Goal: Transaction & Acquisition: Purchase product/service

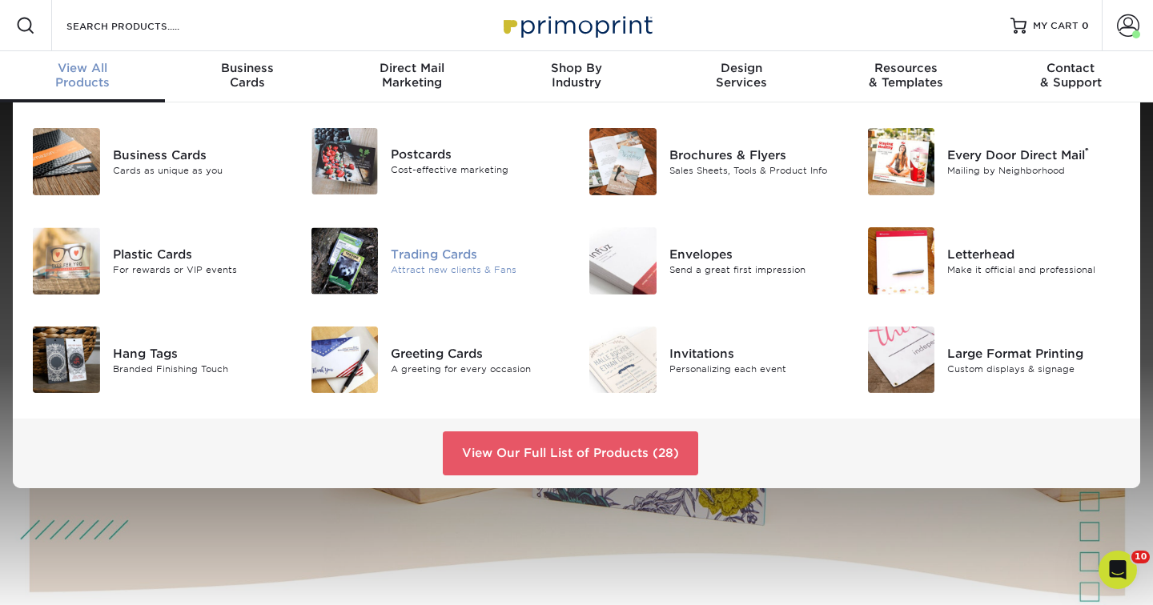
click at [389, 262] on div at bounding box center [345, 260] width 93 height 67
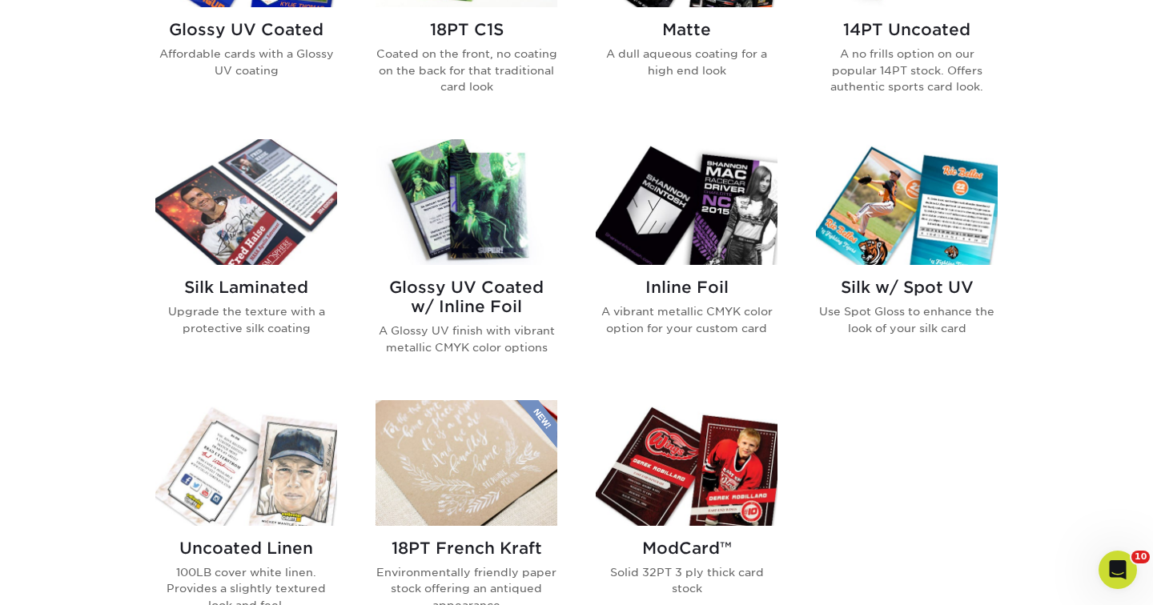
scroll to position [787, 0]
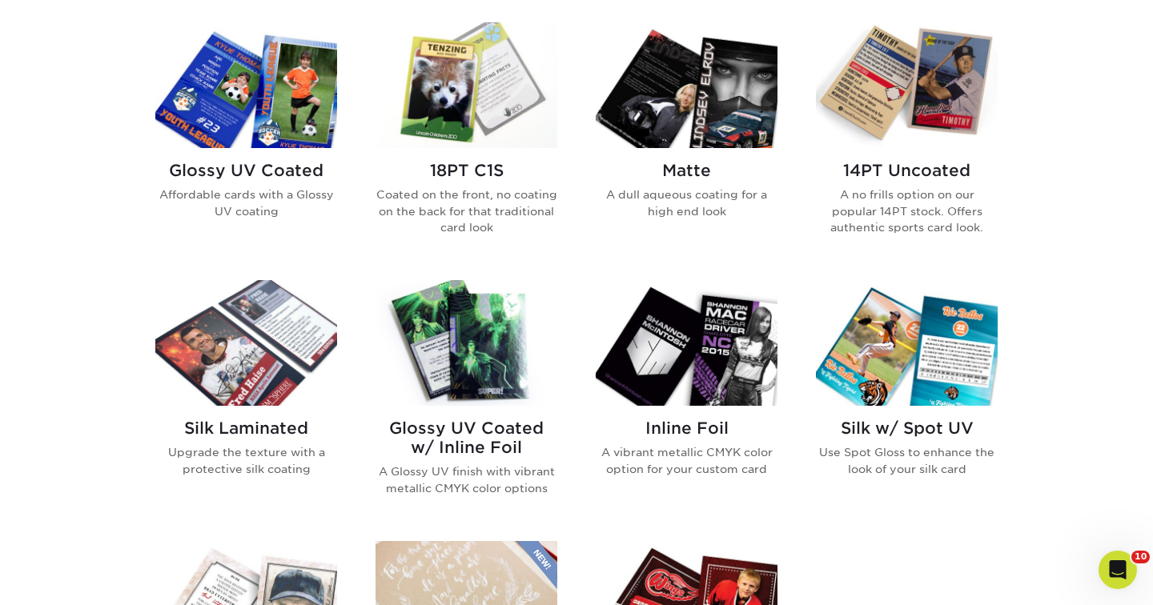
click at [888, 118] on img at bounding box center [907, 85] width 182 height 126
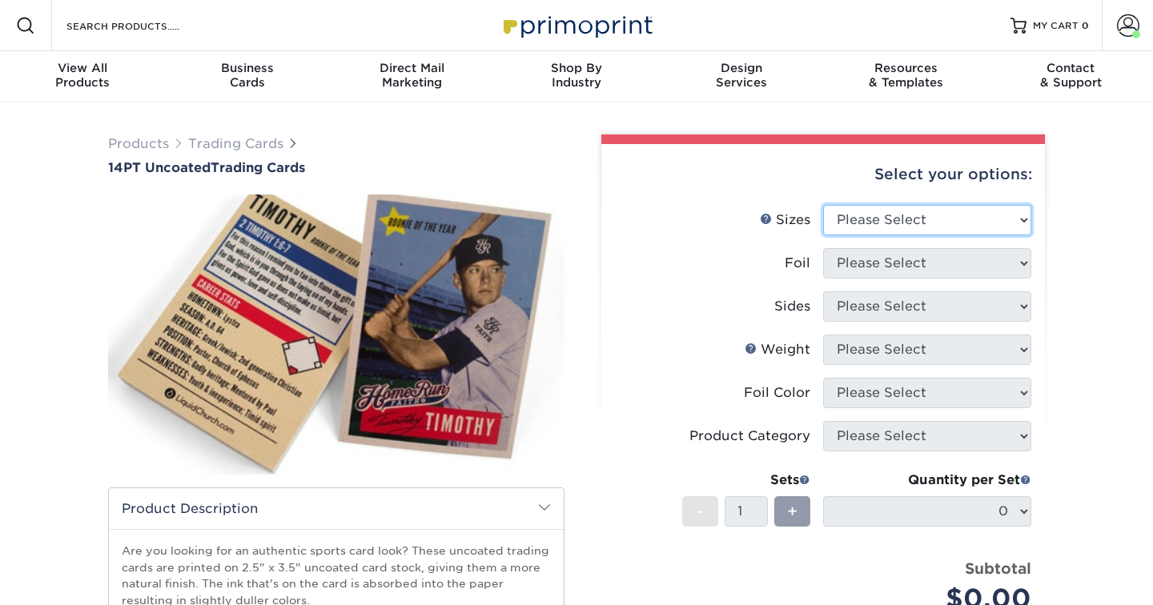
click at [877, 219] on select "Please Select 2.5" x 3.5"" at bounding box center [927, 220] width 208 height 30
select select "2.50x3.50"
click at [823, 205] on select "Please Select 2.5" x 3.5"" at bounding box center [927, 220] width 208 height 30
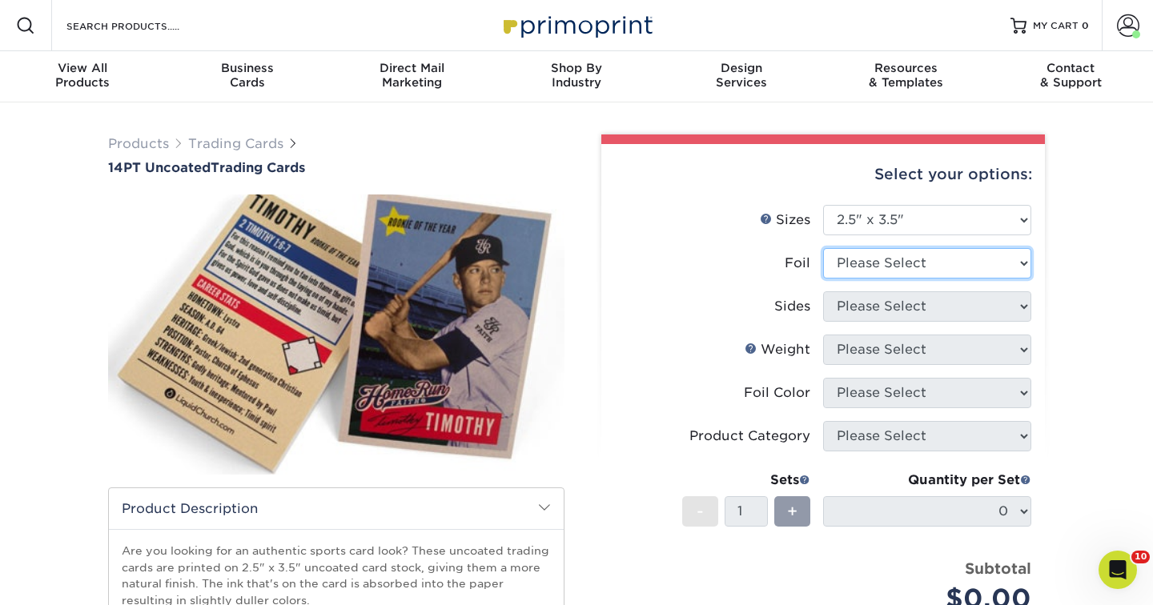
click at [877, 255] on select "Please Select Yes No" at bounding box center [927, 263] width 208 height 30
select select "0"
click at [823, 248] on select "Please Select Yes No" at bounding box center [927, 263] width 208 height 30
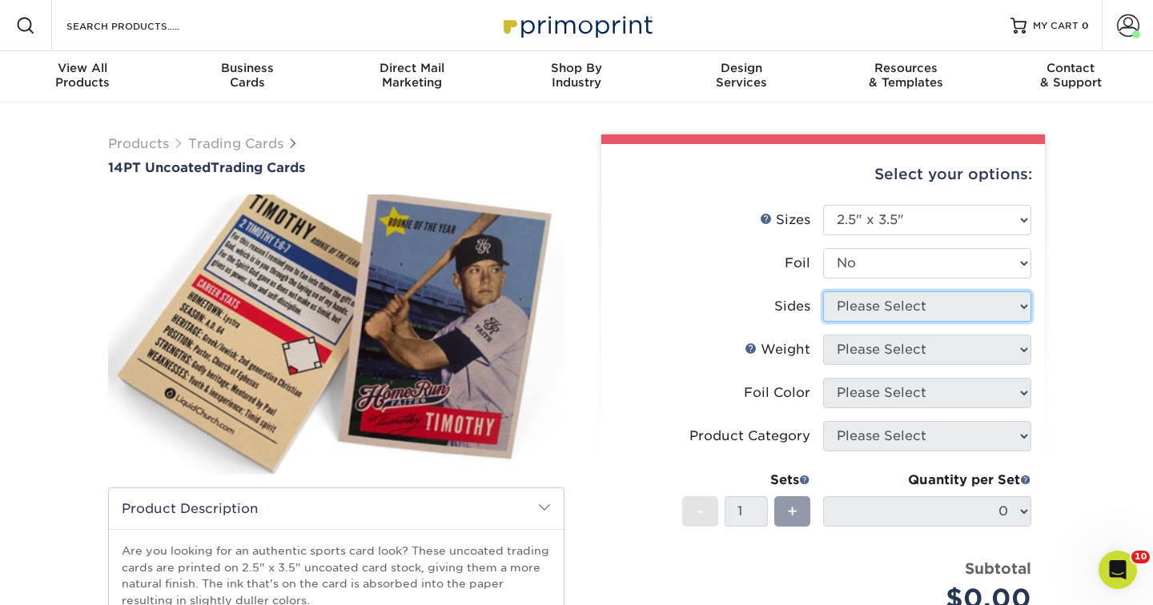
drag, startPoint x: 877, startPoint y: 255, endPoint x: 870, endPoint y: 311, distance: 55.7
click at [870, 311] on select "Please Select Print Both Sides Print Both Sides - Foil Both Sides Print Both Si…" at bounding box center [927, 306] width 208 height 30
select select "13abbda7-1d64-4f25-8bb2-c179b224825d"
click at [823, 291] on select "Please Select Print Both Sides Print Front Only" at bounding box center [927, 306] width 208 height 30
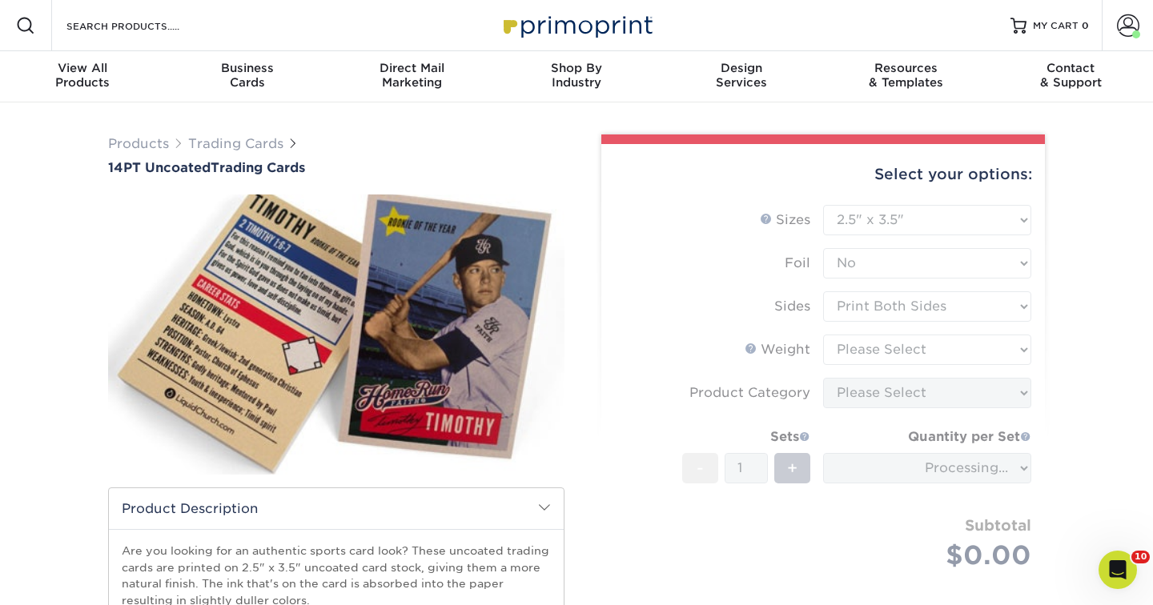
click at [877, 357] on form "Sizes Help Sizes Please Select 2.5" x 3.5" Foil Please Select Yes No -" at bounding box center [823, 406] width 418 height 403
click at [902, 467] on form "Sizes Help Sizes Please Select 2.5" x 3.5" Foil Please Select Yes No -" at bounding box center [823, 406] width 418 height 403
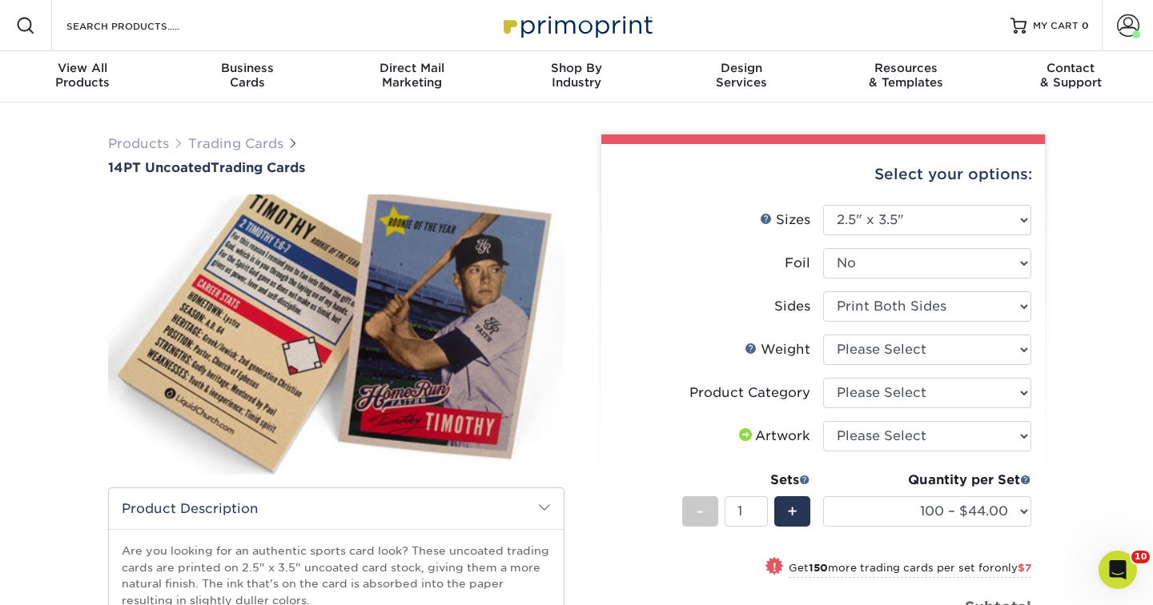
click at [900, 527] on div "Quantity per Set 100 – $44.00 250 – $51.00 500 – $54.00 1000 – $78.00 2500 – $1…" at bounding box center [927, 508] width 208 height 74
click at [903, 347] on select "Please Select 14PT Uncoated" at bounding box center [927, 350] width 208 height 30
select select "14PT Uncoated"
click at [823, 335] on select "Please Select 14PT Uncoated" at bounding box center [927, 350] width 208 height 30
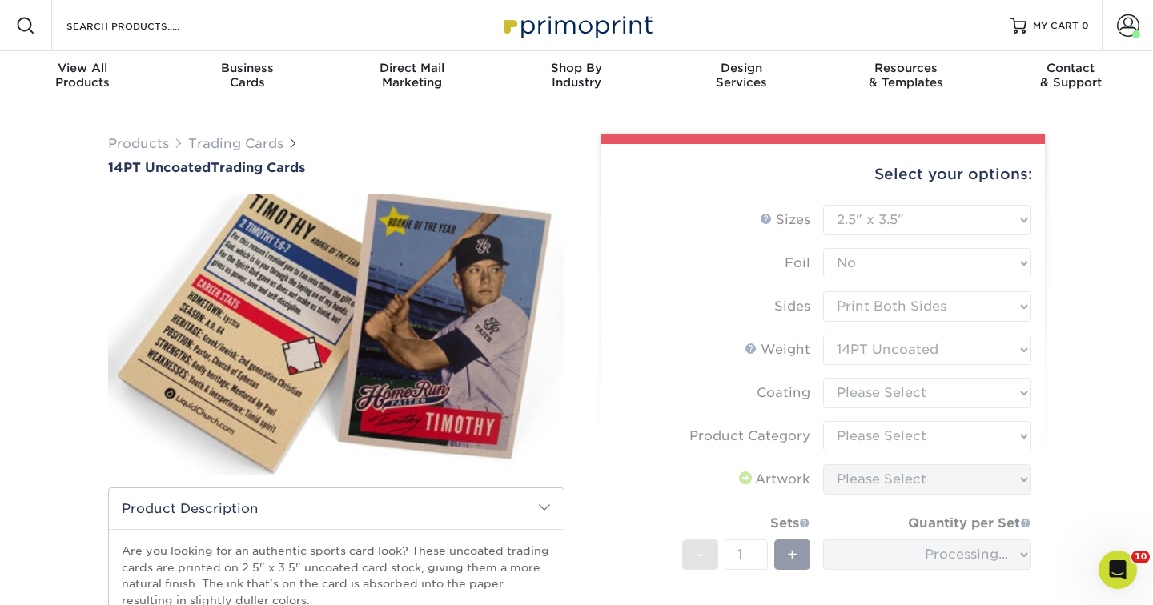
click at [888, 393] on form "Sizes Help Sizes Please Select 2.5" x 3.5" Foil Please Select Yes No -" at bounding box center [823, 449] width 418 height 489
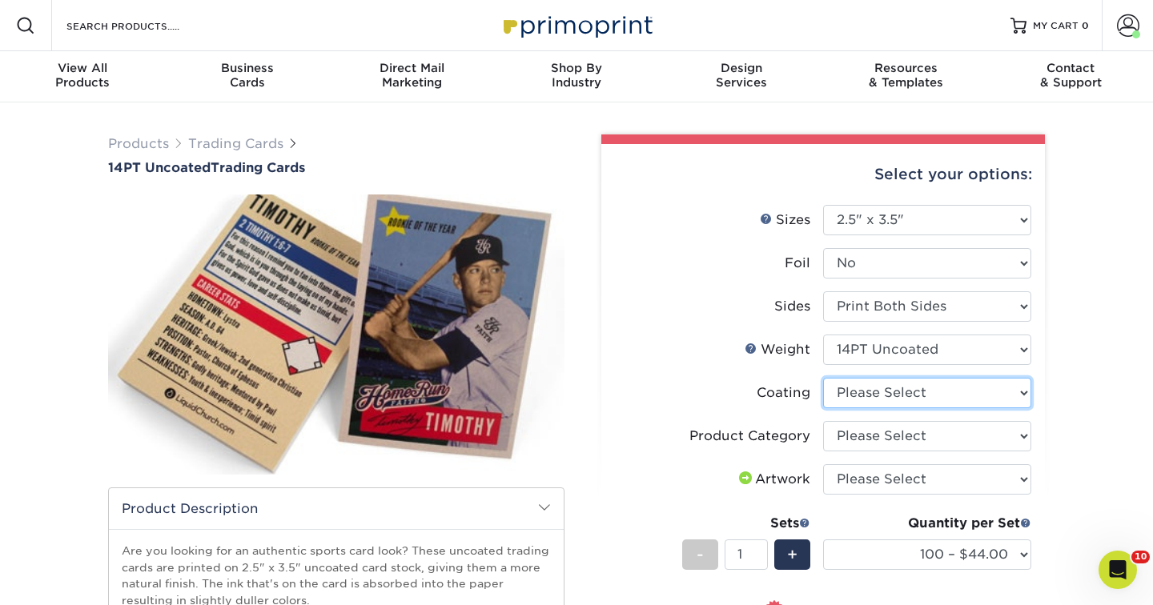
click at [873, 396] on select at bounding box center [927, 393] width 208 height 30
select select "3e7618de-abca-4bda-9f97-8b9129e913d8"
click at [823, 378] on select at bounding box center [927, 393] width 208 height 30
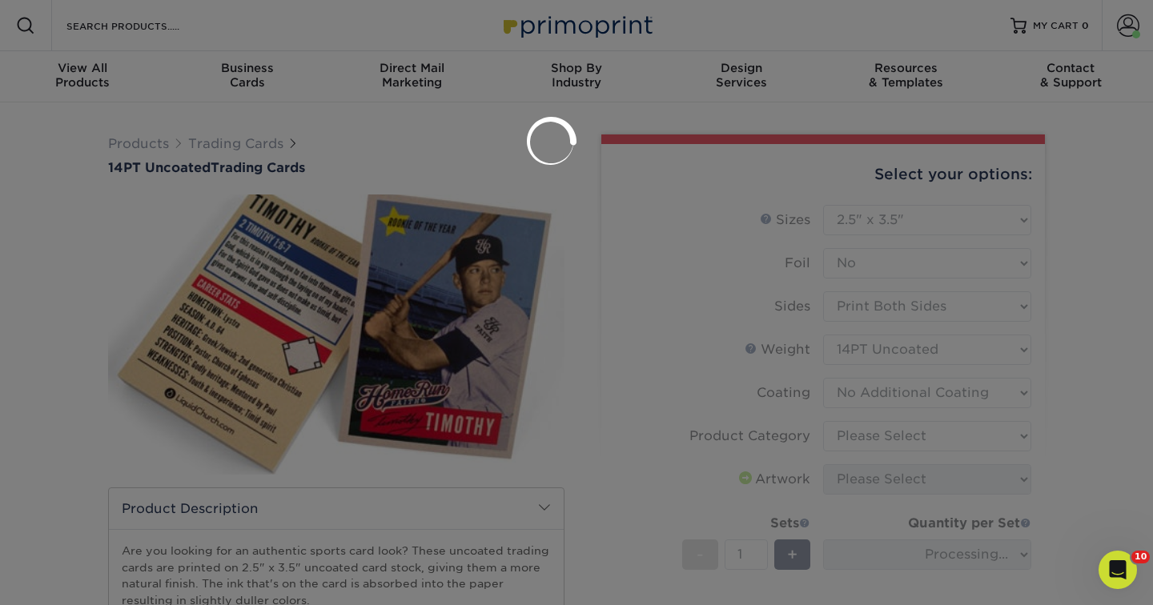
click at [872, 431] on div at bounding box center [576, 302] width 1153 height 605
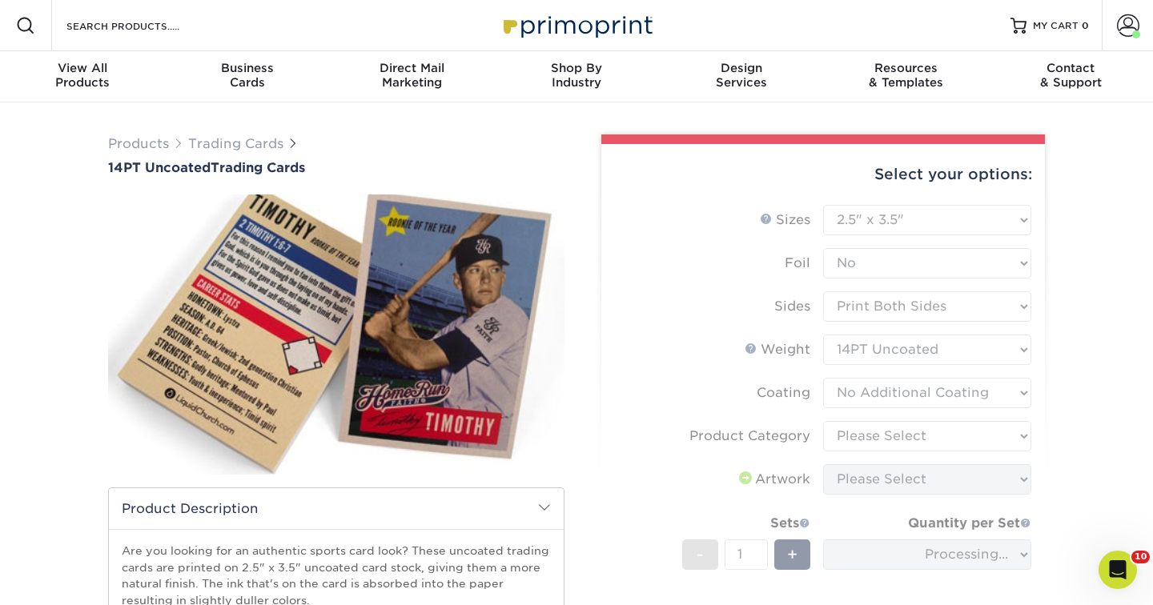
click at [872, 431] on form "Sizes Help Sizes Please Select 2.5" x 3.5" Foil Please Select Yes No -" at bounding box center [823, 449] width 418 height 489
click at [946, 428] on form "Sizes Help Sizes Please Select 2.5" x 3.5" Foil Please Select Yes No -" at bounding box center [823, 449] width 418 height 489
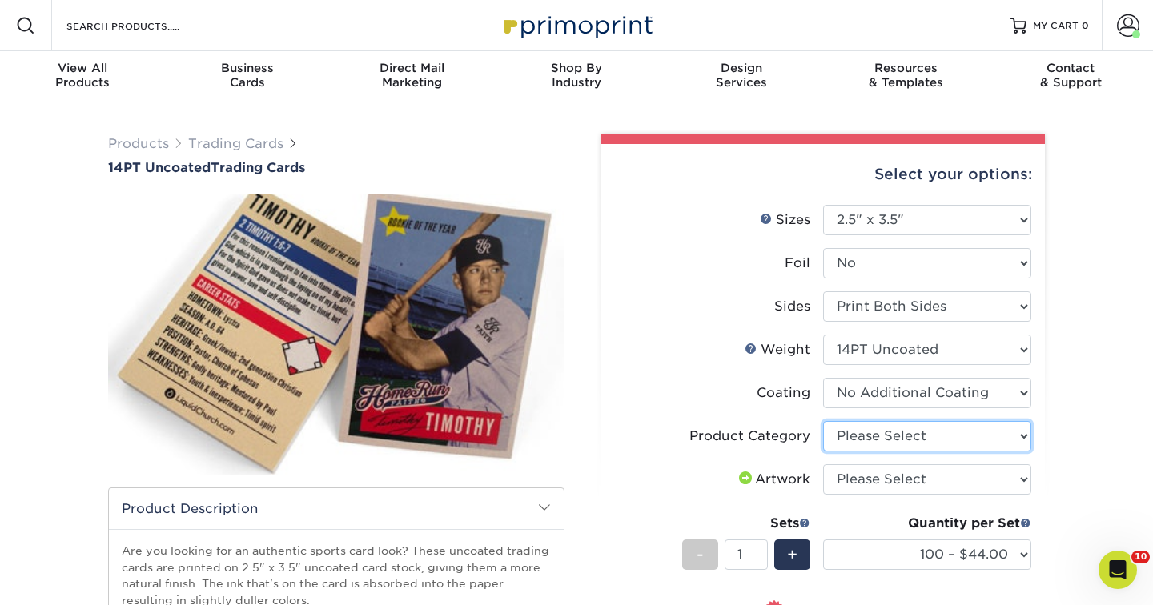
click at [945, 432] on select "Please Select Trading Cards" at bounding box center [927, 436] width 208 height 30
select select "c2f9bce9-36c2-409d-b101-c29d9d031e18"
click at [823, 421] on select "Please Select Trading Cards" at bounding box center [927, 436] width 208 height 30
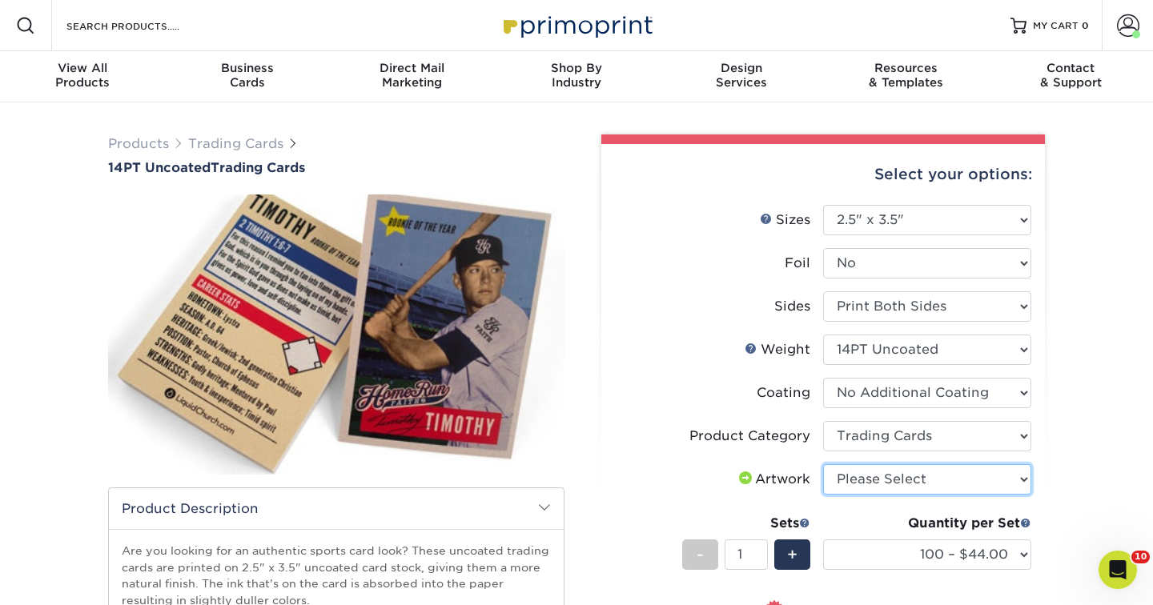
click at [910, 488] on select "Please Select I will upload files I need a design - $100" at bounding box center [927, 479] width 208 height 30
select select "upload"
click at [823, 464] on select "Please Select I will upload files I need a design - $100" at bounding box center [927, 479] width 208 height 30
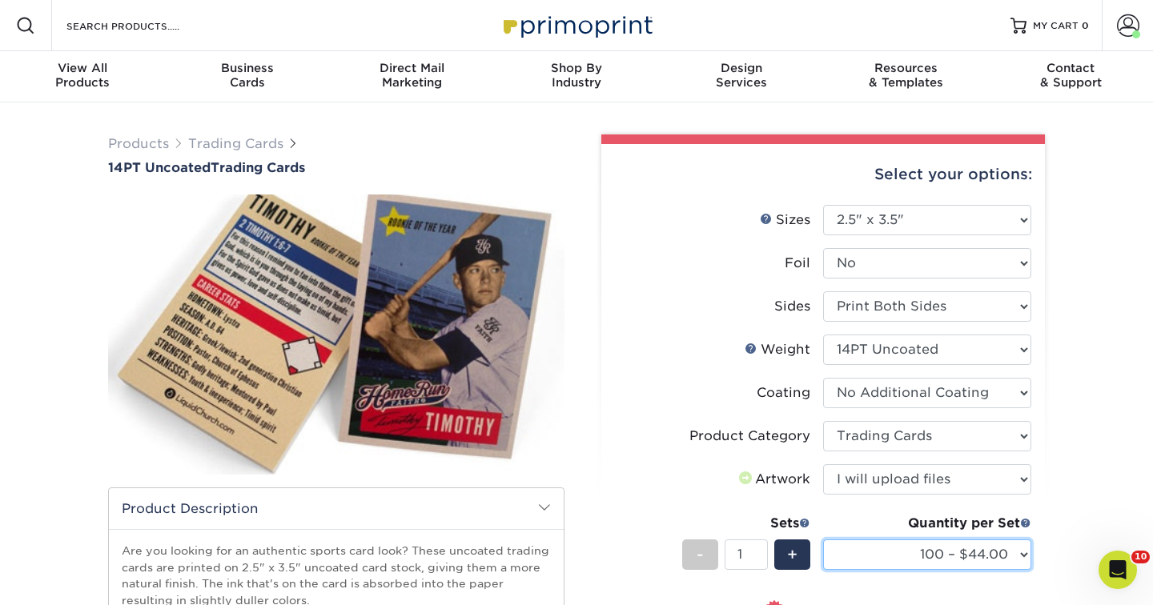
click at [903, 543] on select "100 – $44.00 250 – $51.00 500 – $54.00 1000 – $78.00 2500 – $148.00 5000 – $198…" at bounding box center [927, 555] width 208 height 30
